Goal: Information Seeking & Learning: Compare options

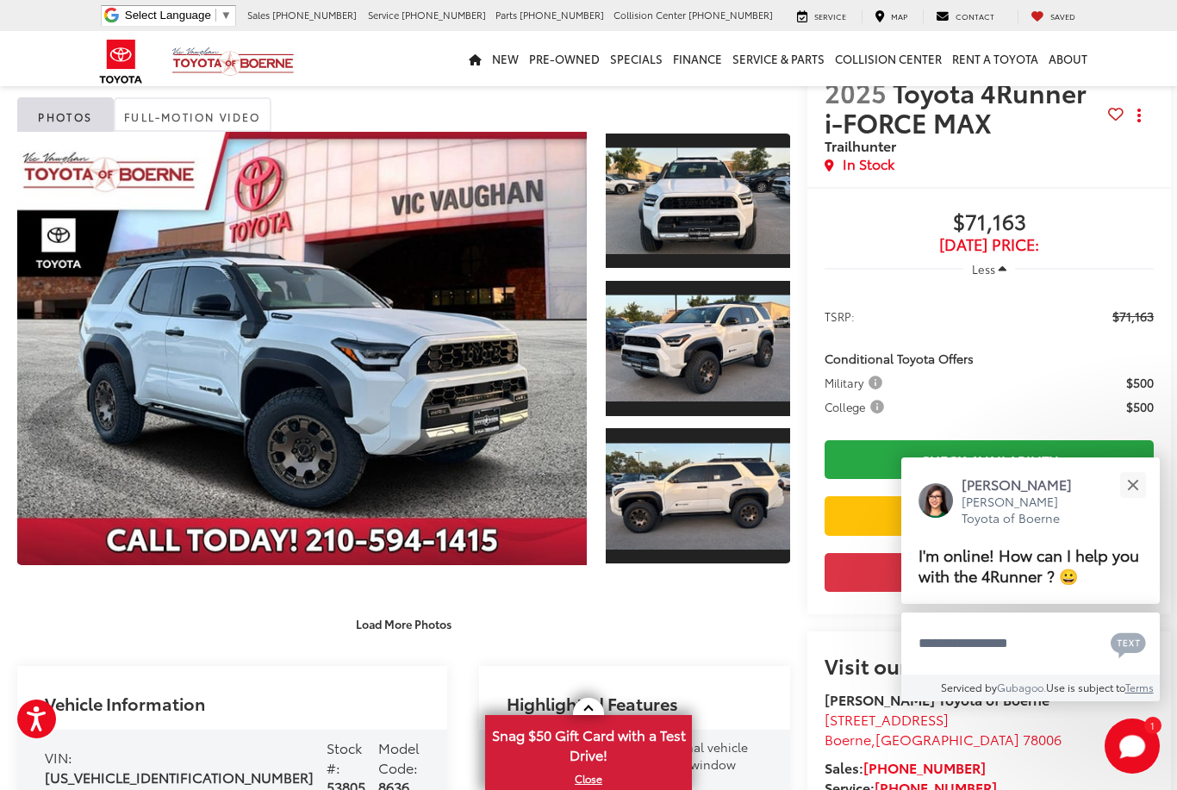
scroll to position [15, 0]
